Goal: Task Accomplishment & Management: Use online tool/utility

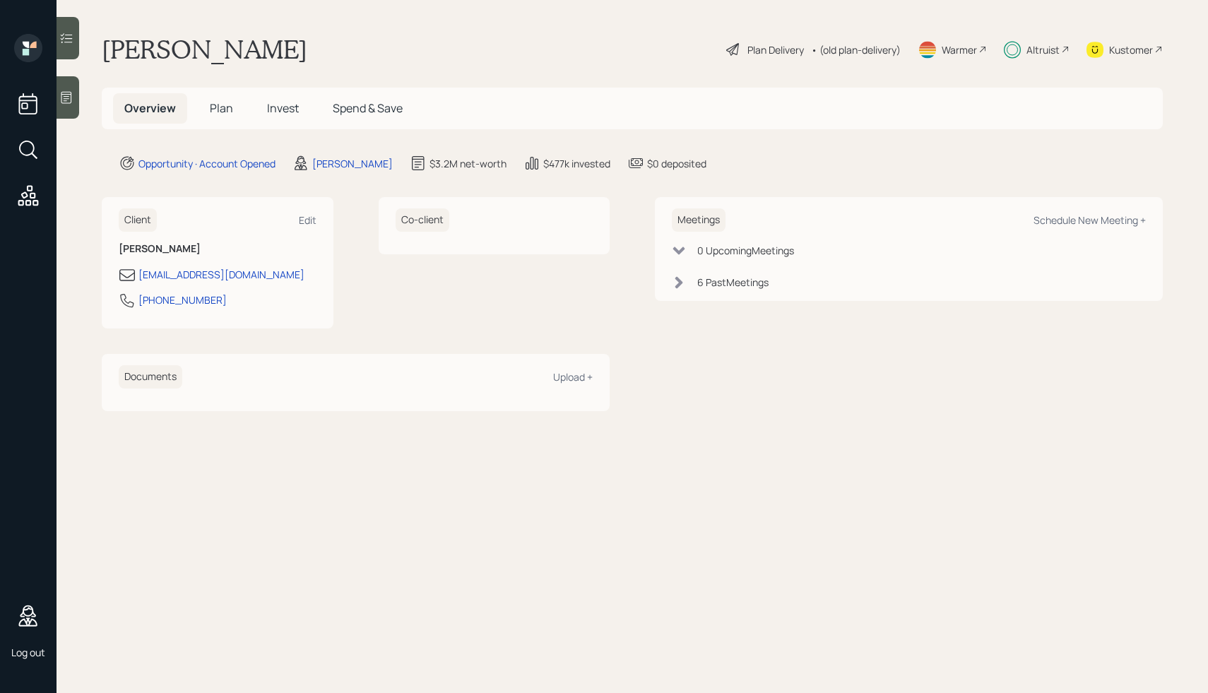
click at [947, 53] on div "Warmer" at bounding box center [959, 49] width 35 height 15
click at [800, 408] on div "Meetings Schedule New Meeting + 0 Upcoming Meeting s 6 Past Meeting s" at bounding box center [909, 303] width 508 height 213
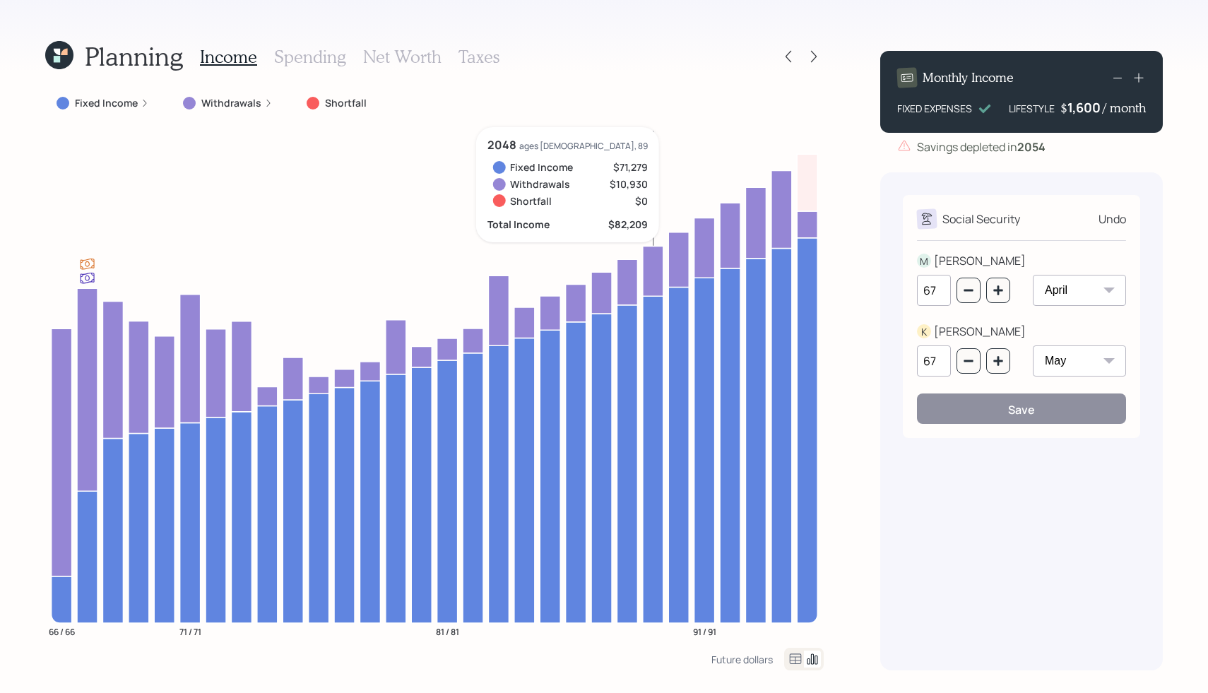
select select "4"
select select "5"
